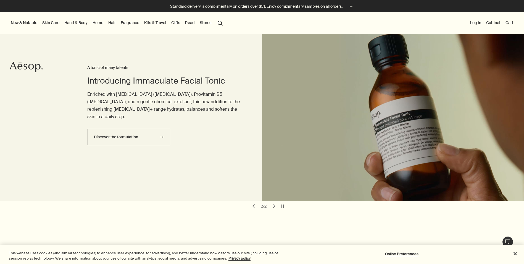
click at [186, 167] on div "Introducing Immaculate Facial Tonic A tonic of many talents Enriched with Vitam…" at bounding box center [163, 117] width 153 height 166
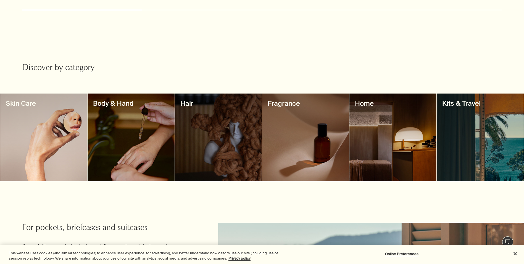
scroll to position [442, 0]
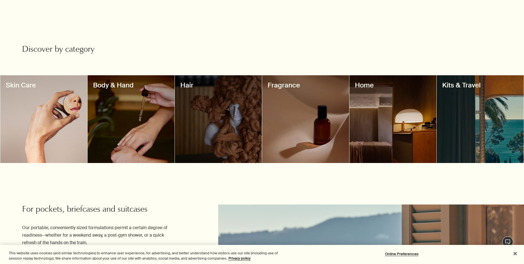
click at [382, 137] on div at bounding box center [393, 119] width 87 height 88
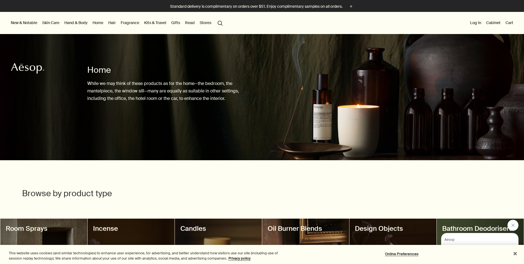
click at [77, 23] on link "Hand & Body" at bounding box center [75, 22] width 25 height 7
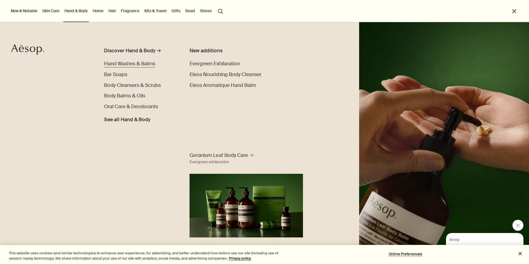
click at [143, 64] on span "Hand Washes & Balms" at bounding box center [129, 63] width 51 height 7
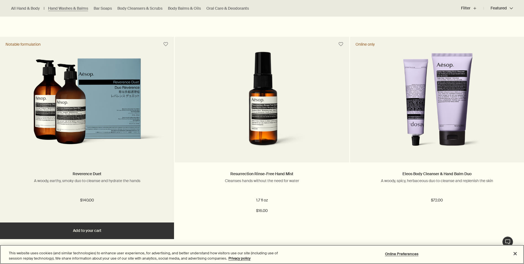
scroll to position [553, 0]
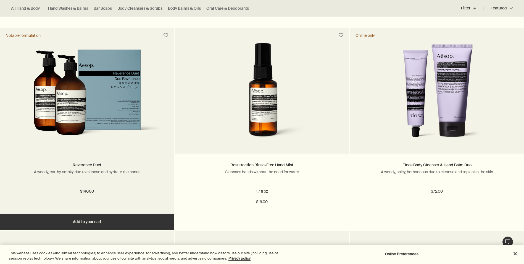
click at [79, 107] on img at bounding box center [87, 97] width 158 height 96
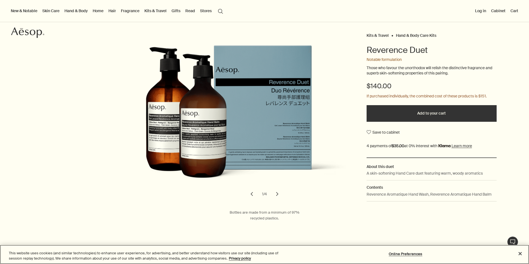
scroll to position [28, 0]
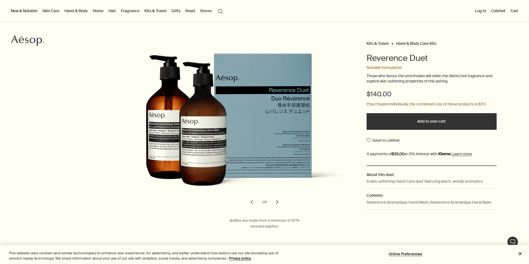
click at [273, 201] on button "chevron" at bounding box center [277, 202] width 12 height 12
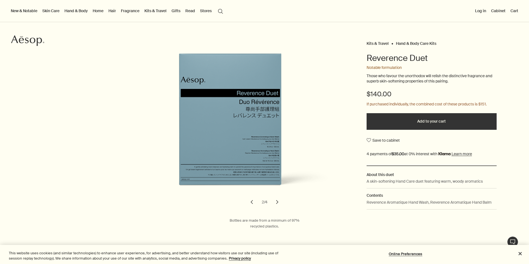
click at [272, 202] on button "chevron" at bounding box center [277, 202] width 12 height 12
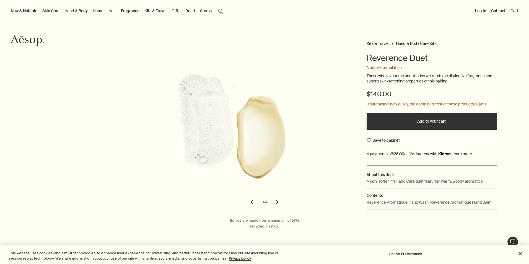
click at [272, 202] on button "chevron" at bounding box center [277, 202] width 12 height 12
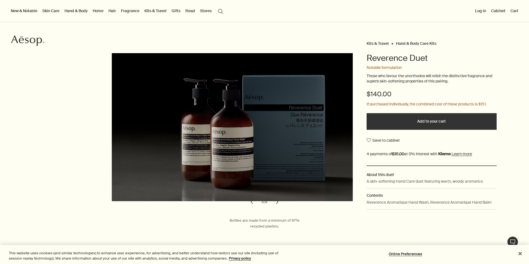
click at [250, 203] on button "chevron" at bounding box center [252, 202] width 12 height 12
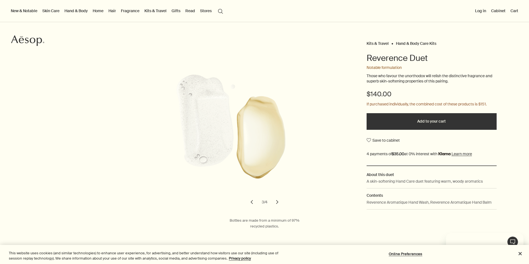
click at [250, 203] on button "chevron" at bounding box center [252, 202] width 12 height 12
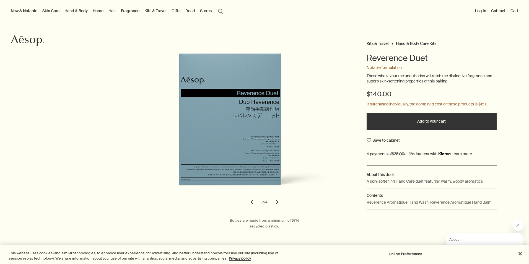
click at [250, 203] on button "chevron" at bounding box center [252, 202] width 12 height 12
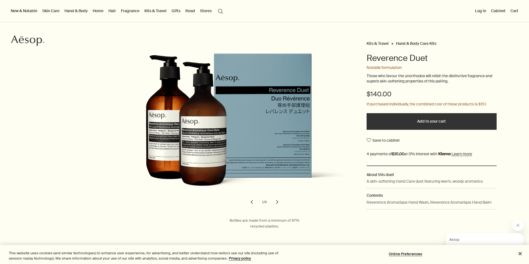
click at [250, 203] on button "chevron" at bounding box center [252, 202] width 12 height 12
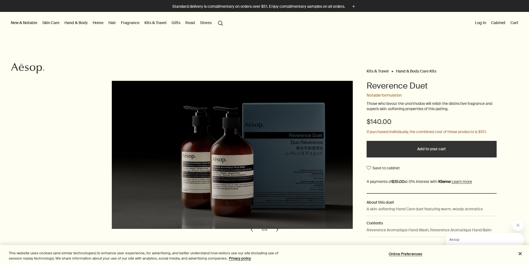
click at [173, 23] on link "Gifts" at bounding box center [175, 22] width 11 height 7
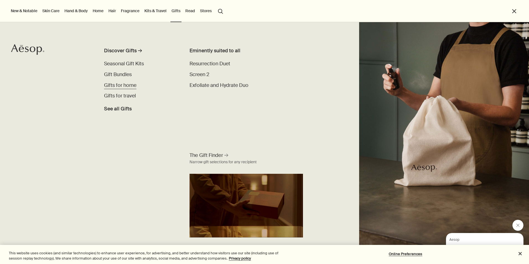
click at [124, 87] on span "Gifts for home" at bounding box center [120, 85] width 32 height 7
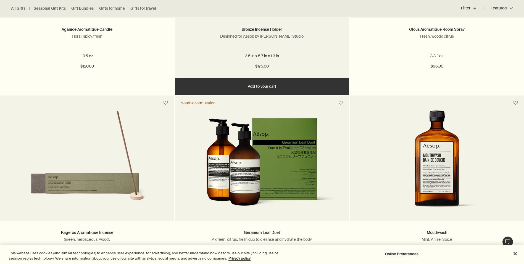
scroll to position [304, 0]
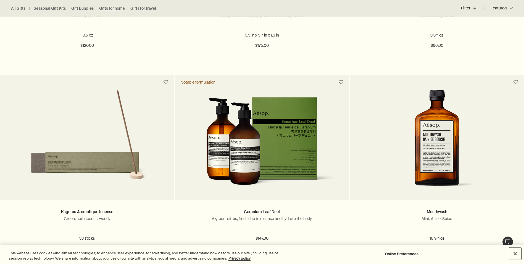
click at [515, 253] on button "Close" at bounding box center [516, 253] width 12 height 12
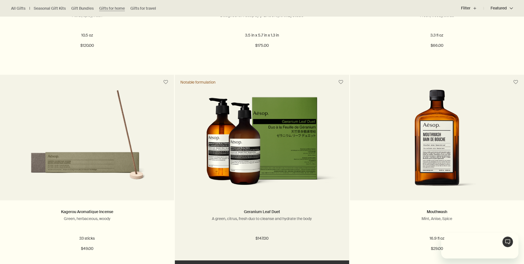
scroll to position [0, 0]
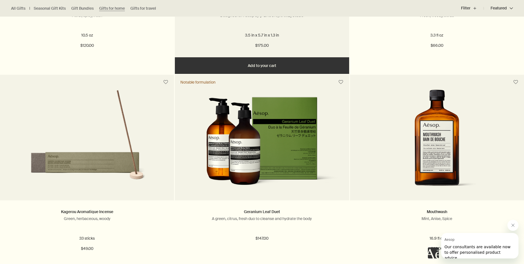
click at [178, 40] on div "Bronze Incense Holder Designed for Aesop by Vogel Studio 3.5 in x 5.7 in x 1.3 …" at bounding box center [262, 27] width 174 height 60
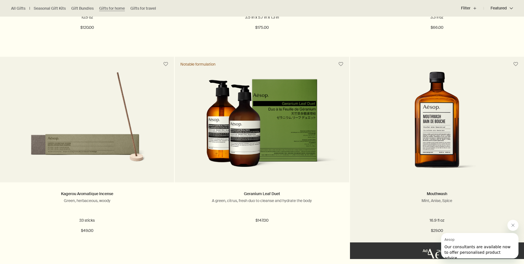
scroll to position [332, 0]
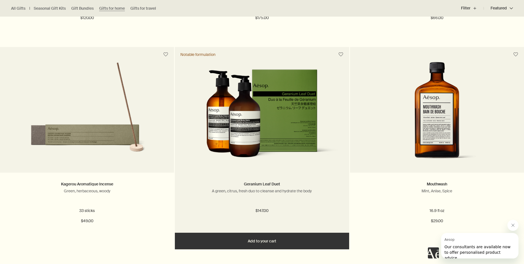
click at [286, 135] on img at bounding box center [262, 117] width 158 height 96
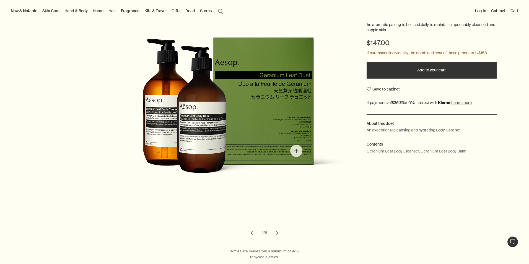
scroll to position [83, 0]
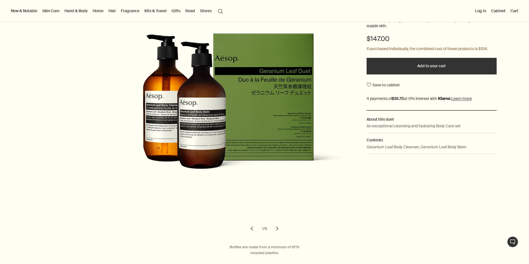
click at [275, 228] on button "chevron" at bounding box center [277, 228] width 12 height 12
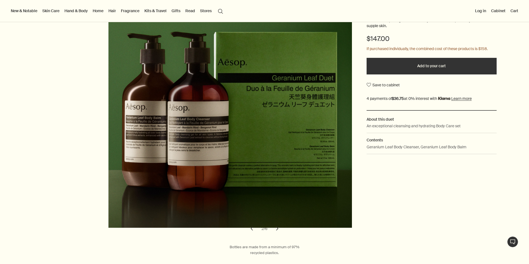
click at [275, 229] on button "chevron" at bounding box center [277, 228] width 12 height 12
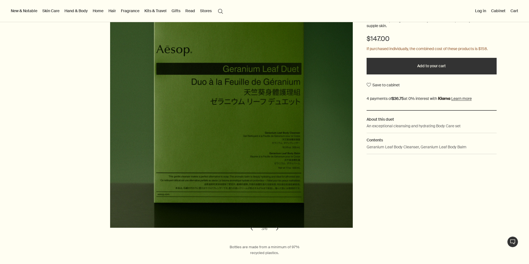
click at [275, 229] on button "chevron" at bounding box center [277, 228] width 12 height 12
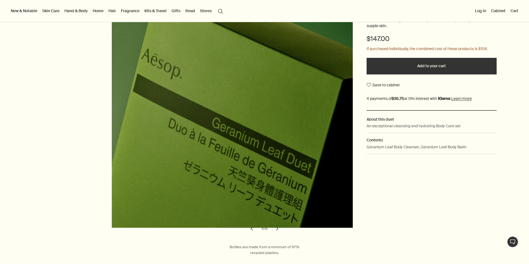
click at [275, 229] on button "chevron" at bounding box center [277, 228] width 12 height 12
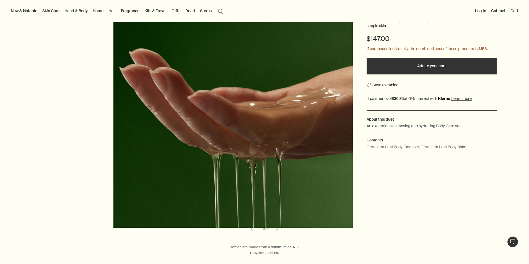
click at [275, 229] on button "chevron" at bounding box center [277, 228] width 12 height 12
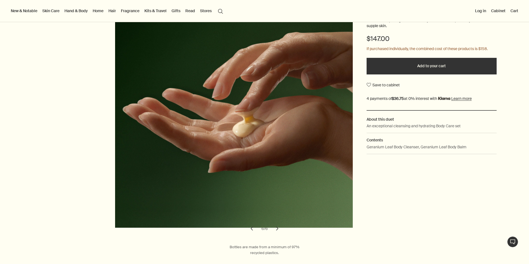
click at [275, 229] on button "chevron" at bounding box center [277, 228] width 12 height 12
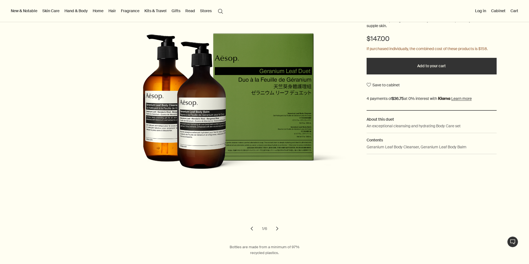
click at [275, 229] on button "chevron" at bounding box center [277, 228] width 12 height 12
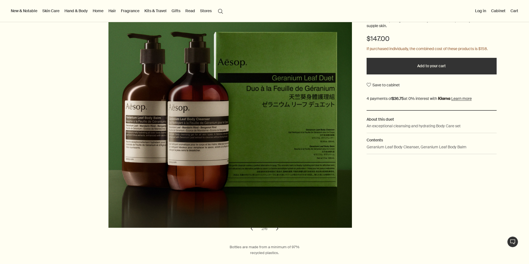
click at [275, 229] on button "chevron" at bounding box center [277, 228] width 12 height 12
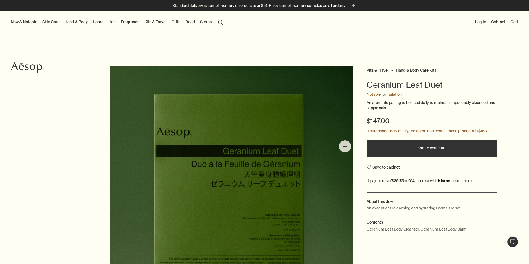
scroll to position [0, 0]
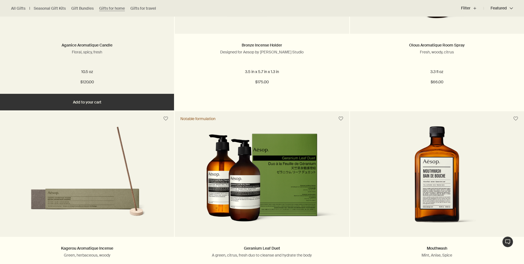
scroll to position [249, 0]
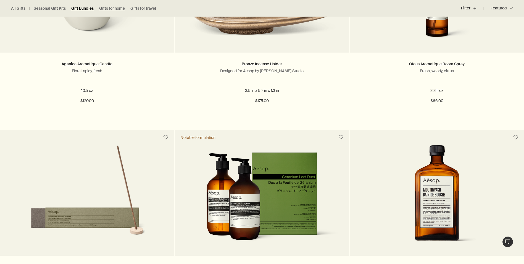
click at [81, 9] on link "Gift Bundles" at bounding box center [82, 8] width 22 height 5
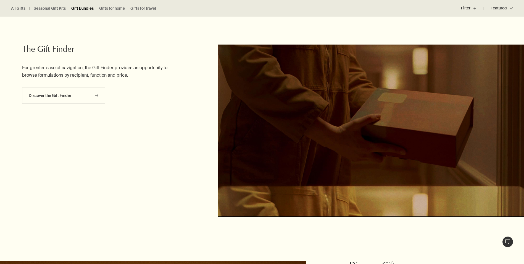
scroll to position [746, 0]
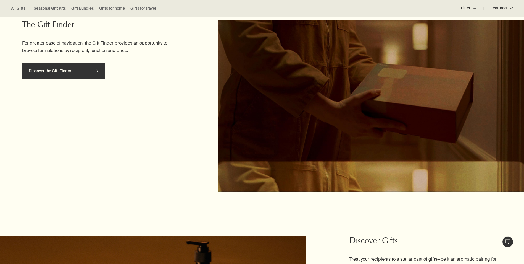
click at [72, 72] on link "Discover the Gift Finder rightArrow" at bounding box center [63, 70] width 83 height 17
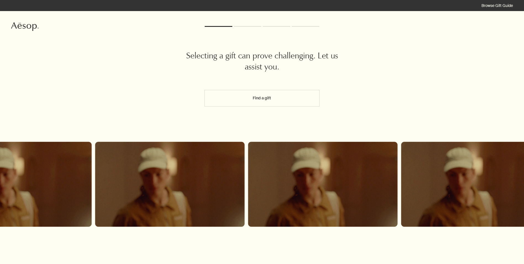
click at [275, 98] on button "Find a gift" at bounding box center [262, 98] width 115 height 17
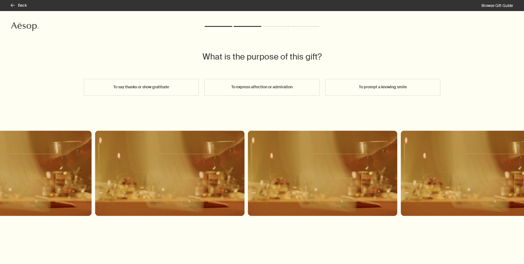
click at [139, 90] on button "To say thanks or show gratitude" at bounding box center [141, 87] width 115 height 17
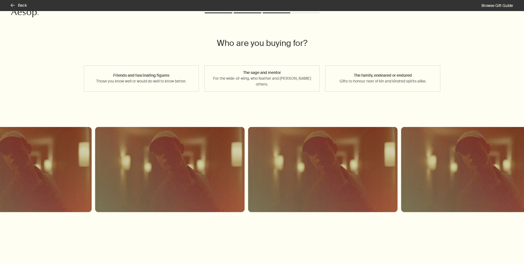
scroll to position [27, 0]
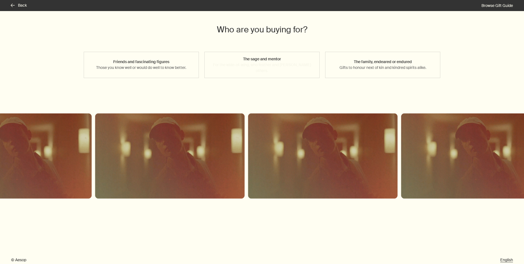
click at [271, 66] on button "The sage and mentor For the wide-of-wing, who feather and [PERSON_NAME] others." at bounding box center [262, 65] width 115 height 26
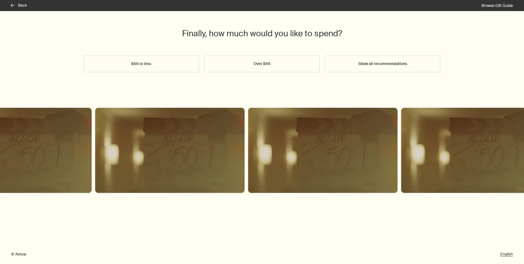
scroll to position [23, 0]
click at [381, 65] on button "Show all recommendations" at bounding box center [382, 64] width 115 height 17
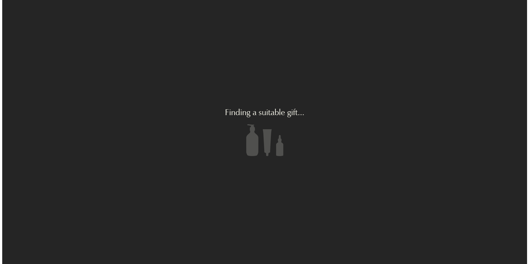
scroll to position [0, 0]
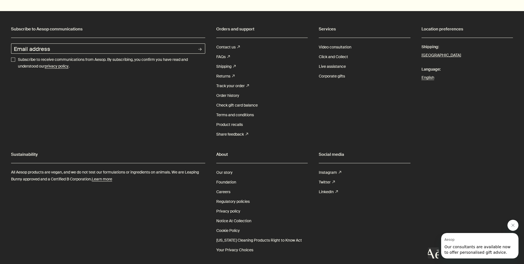
scroll to position [1159, 0]
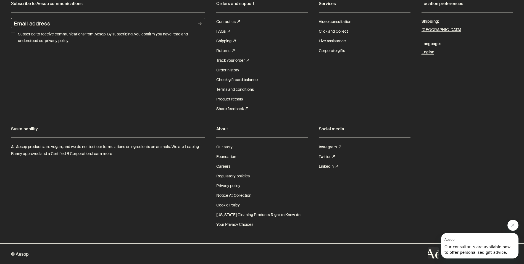
click at [95, 82] on div "Subscribe to Aesop communications Email address rightArrow Subscribe to receive…" at bounding box center [108, 56] width 194 height 114
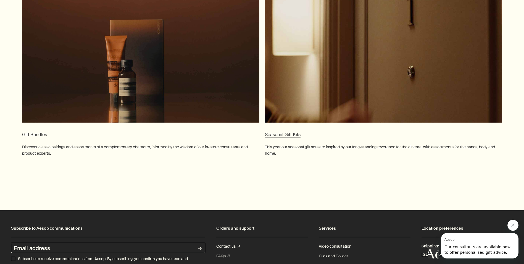
scroll to position [938, 0]
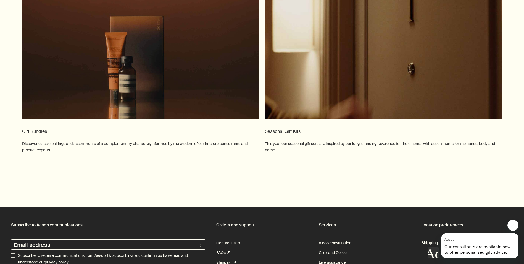
click at [40, 132] on span "Gift Bundles" at bounding box center [34, 131] width 25 height 6
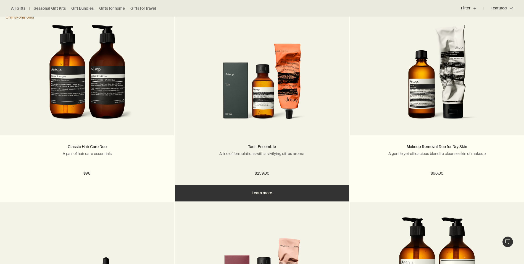
scroll to position [194, 0]
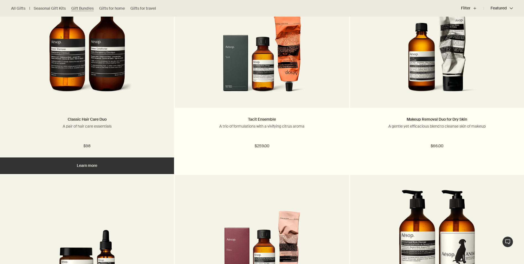
click at [93, 79] on img at bounding box center [87, 48] width 90 height 102
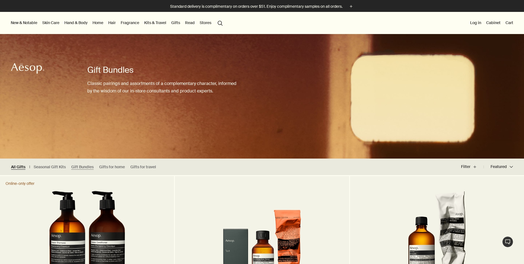
click at [20, 165] on link "All Gifts" at bounding box center [18, 166] width 14 height 5
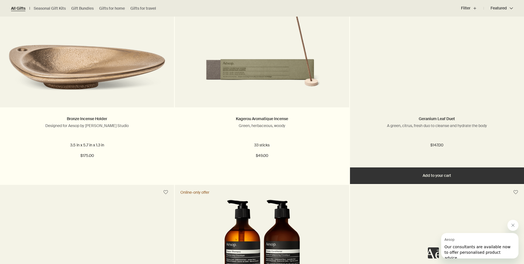
scroll to position [1493, 0]
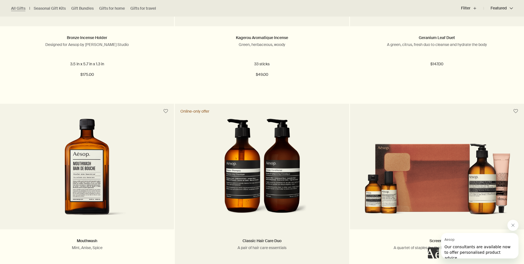
click at [293, 172] on img at bounding box center [262, 170] width 90 height 102
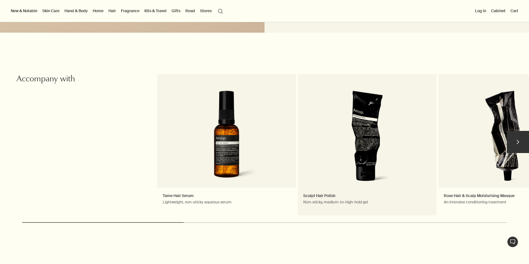
scroll to position [581, 0]
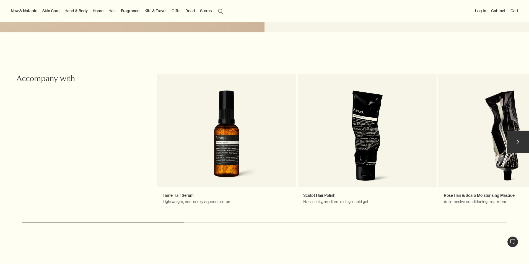
click at [507, 142] on button "chevron" at bounding box center [518, 141] width 22 height 22
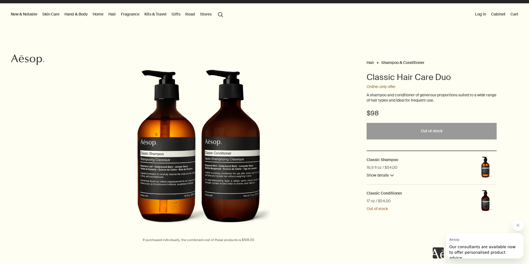
scroll to position [0, 0]
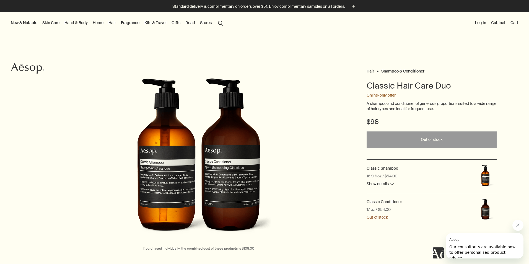
click at [177, 22] on link "Gifts" at bounding box center [175, 22] width 11 height 7
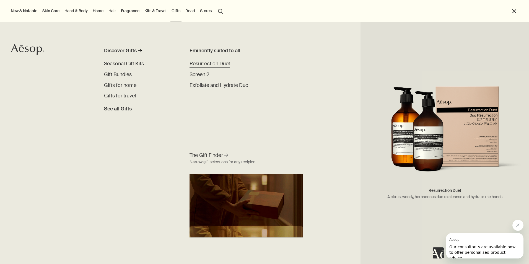
click at [203, 64] on span "Resurrection Duet" at bounding box center [209, 63] width 41 height 7
